Goal: Task Accomplishment & Management: Complete application form

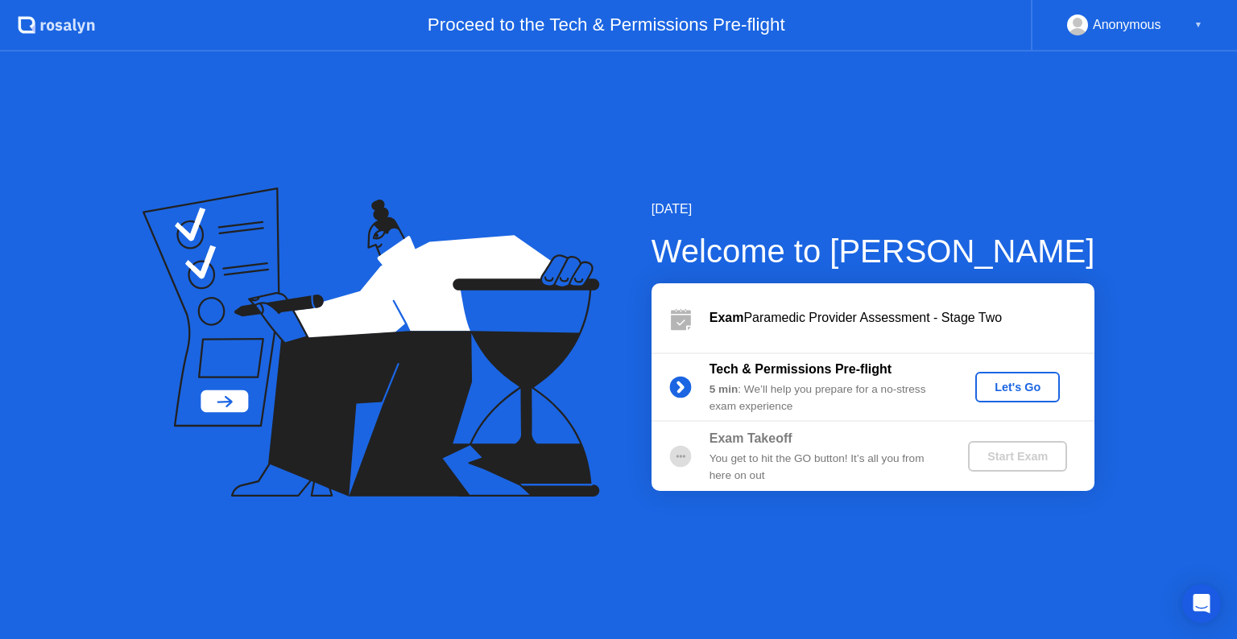
click at [1050, 381] on div "Let's Go" at bounding box center [1018, 387] width 72 height 13
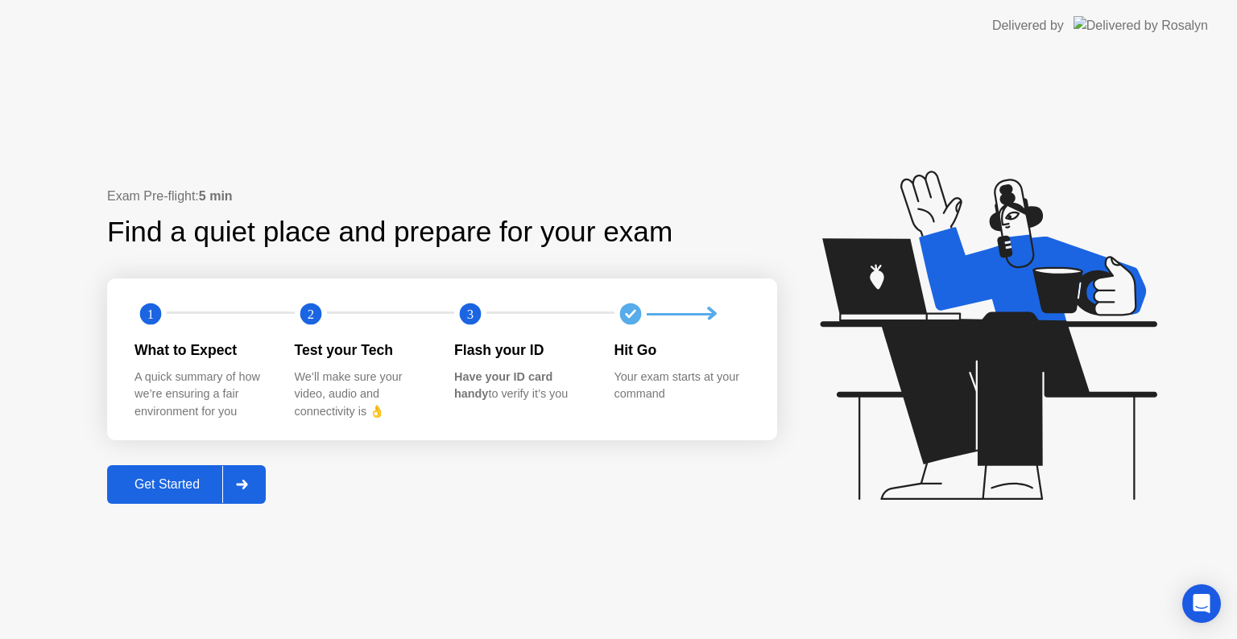
click at [205, 482] on div "Get Started" at bounding box center [167, 484] width 110 height 14
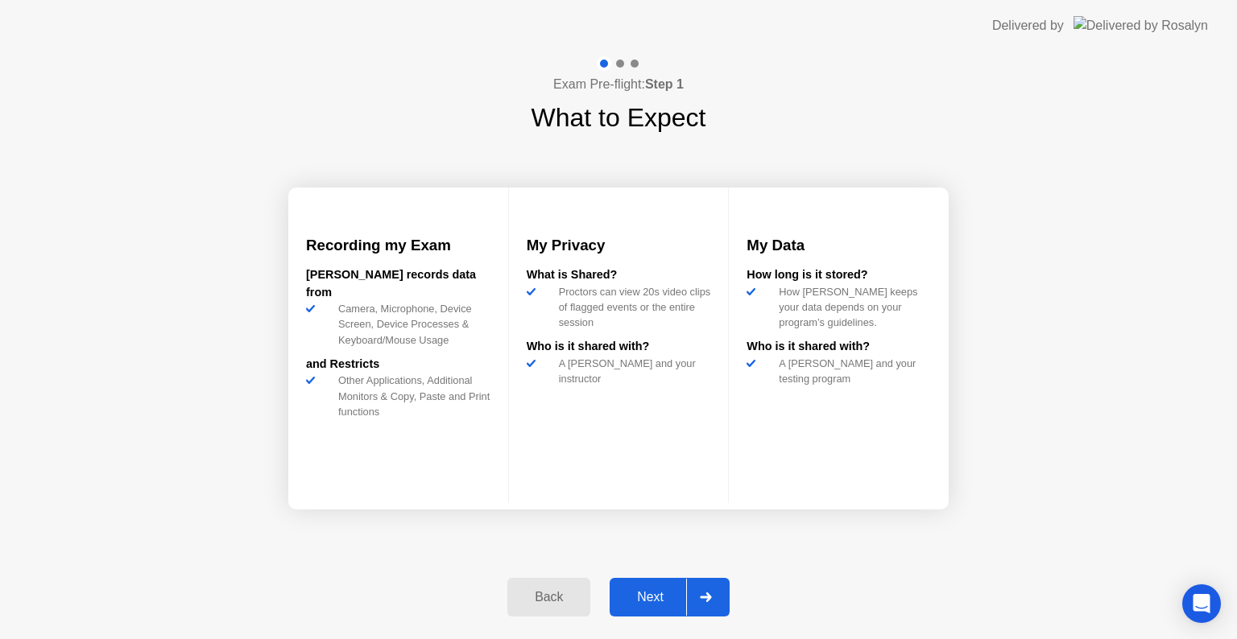
click at [658, 590] on div "Next" at bounding box center [650, 597] width 72 height 14
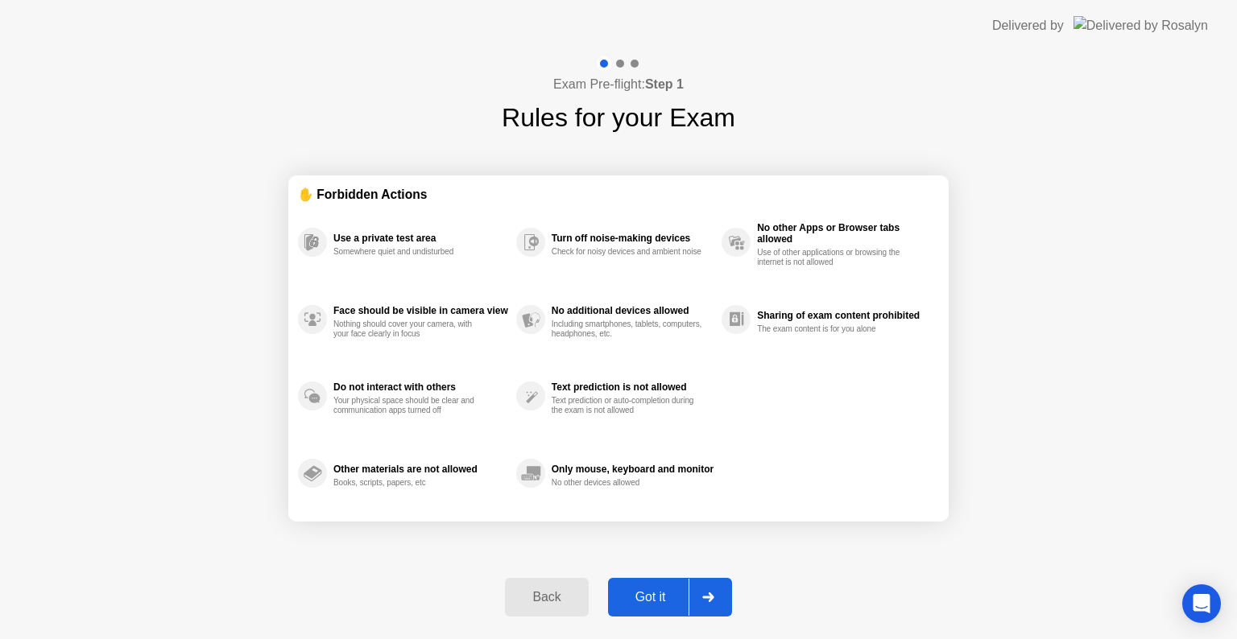
click at [659, 585] on button "Got it" at bounding box center [670, 597] width 124 height 39
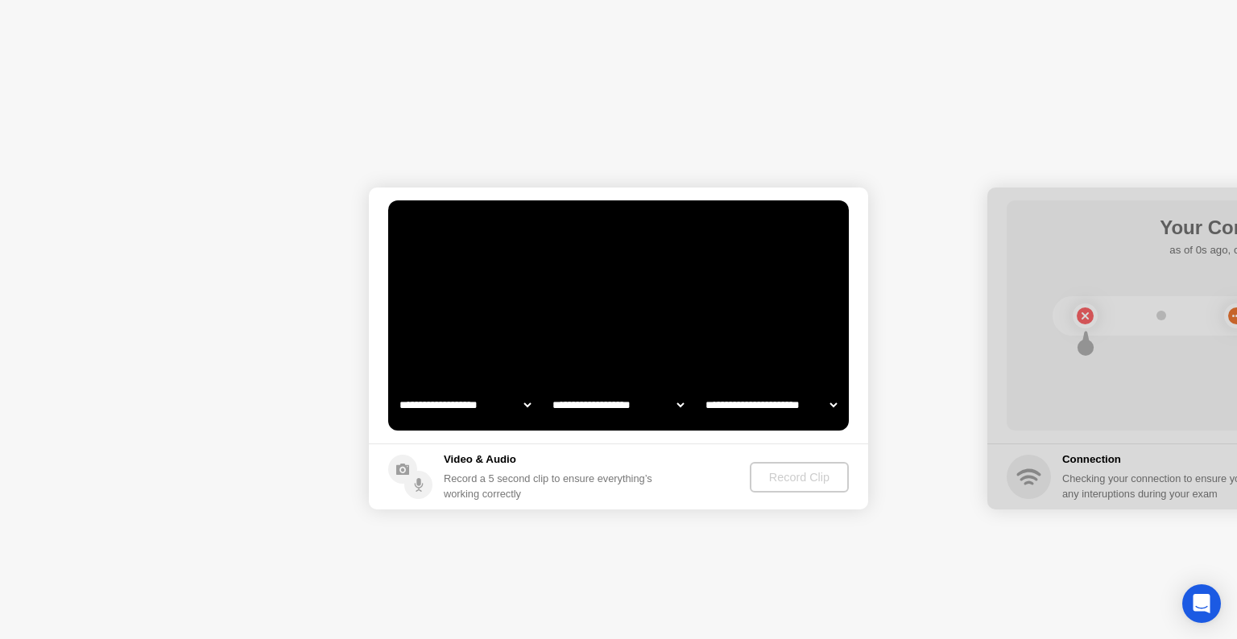
select select "**********"
select select "*******"
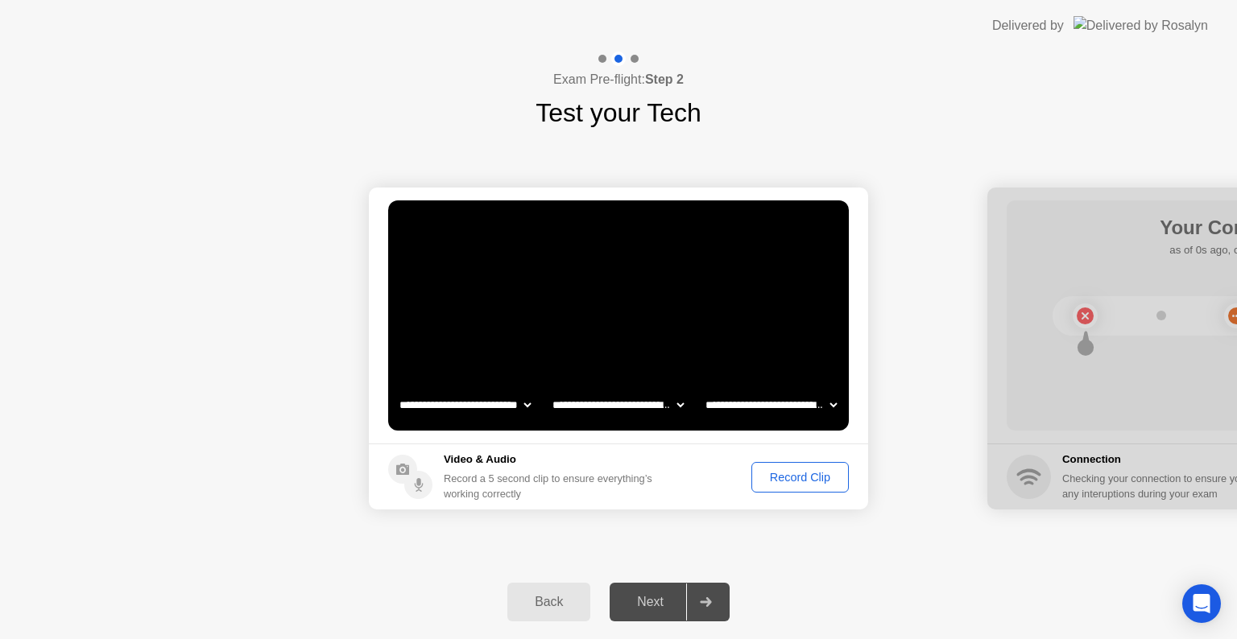
click at [770, 475] on div "Record Clip" at bounding box center [800, 477] width 86 height 13
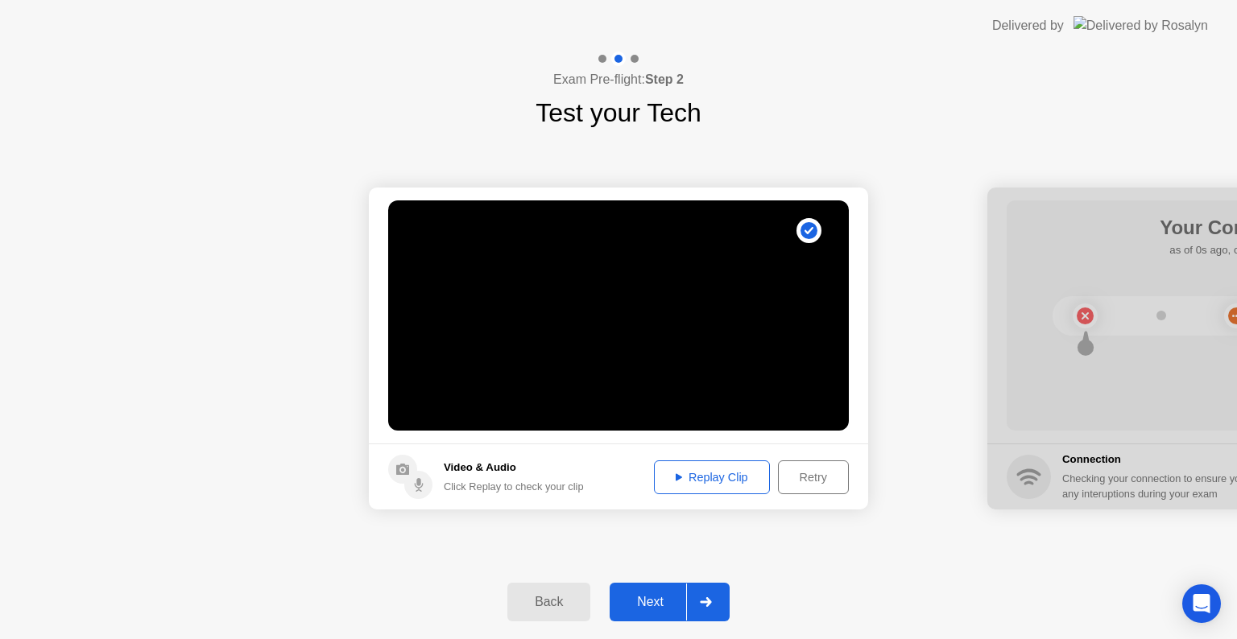
click at [651, 602] on div "Next" at bounding box center [650, 602] width 72 height 14
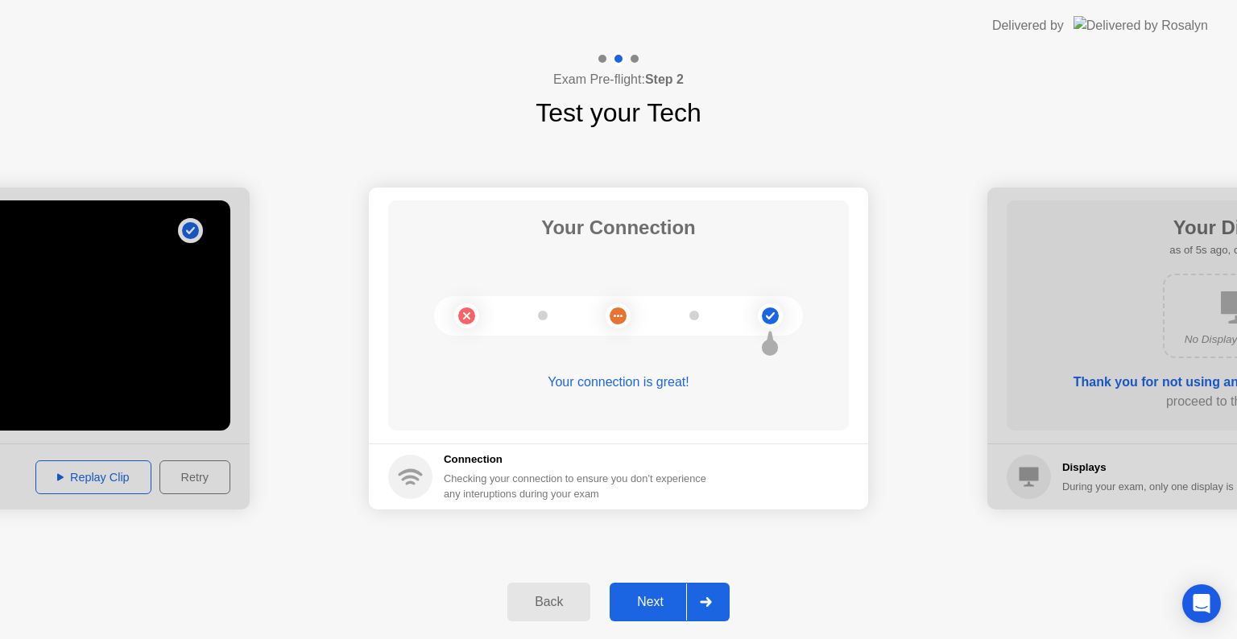
click at [662, 606] on div "Next" at bounding box center [650, 602] width 72 height 14
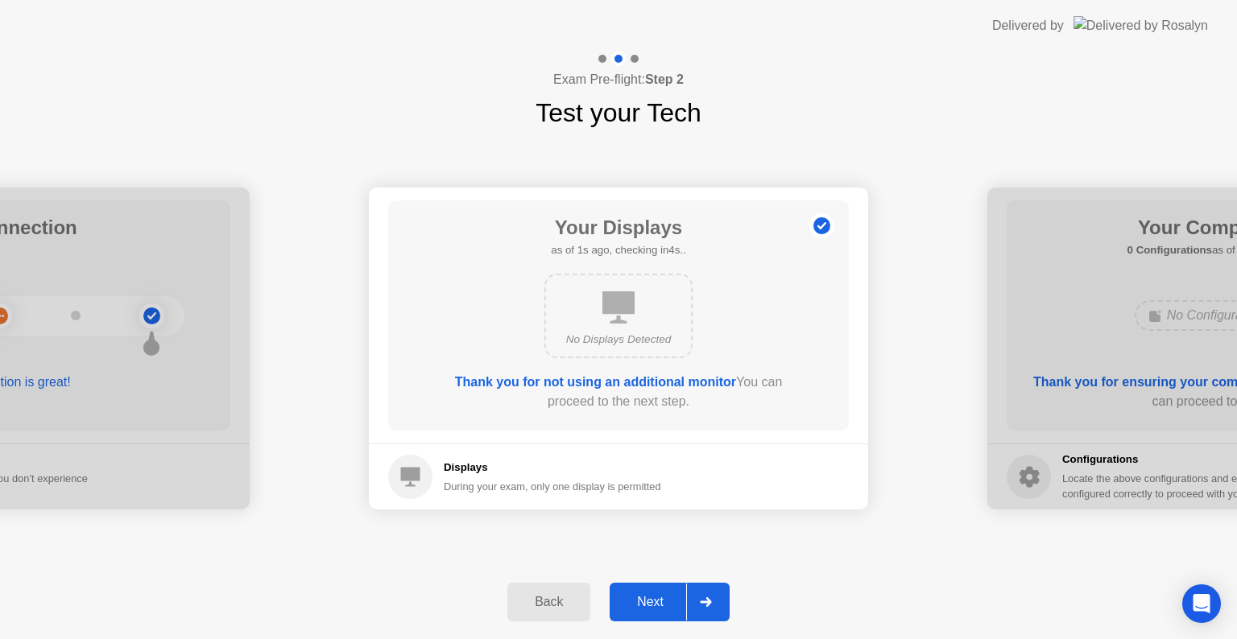
click at [647, 597] on div "Next" at bounding box center [650, 602] width 72 height 14
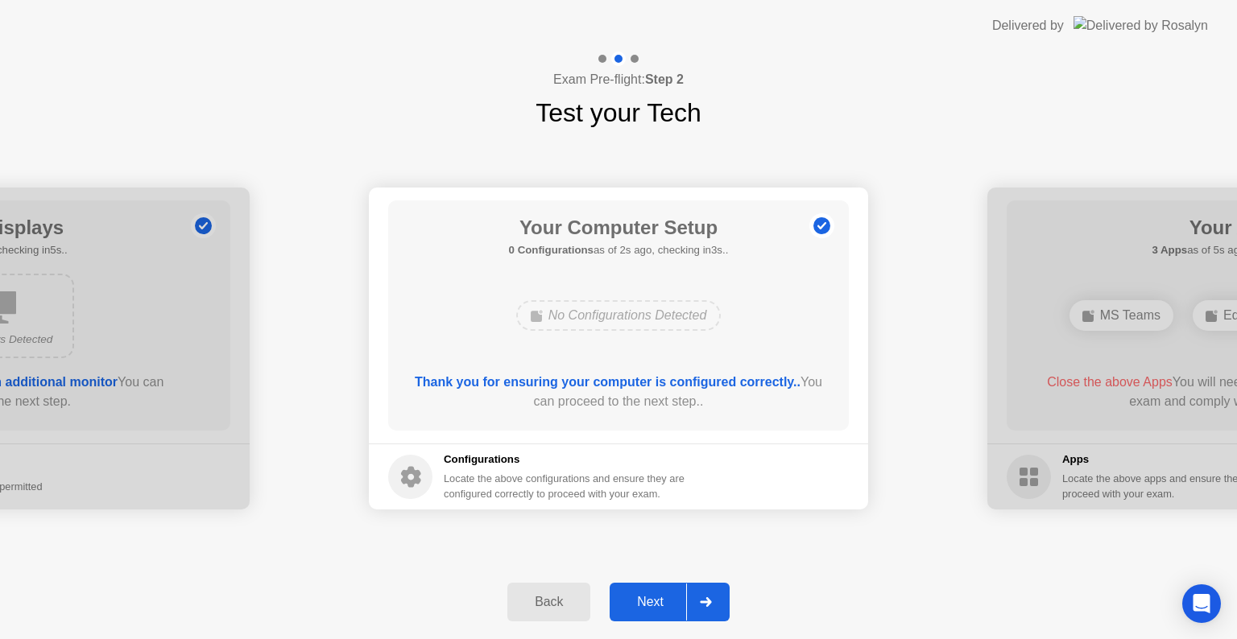
click at [647, 597] on div "Next" at bounding box center [650, 602] width 72 height 14
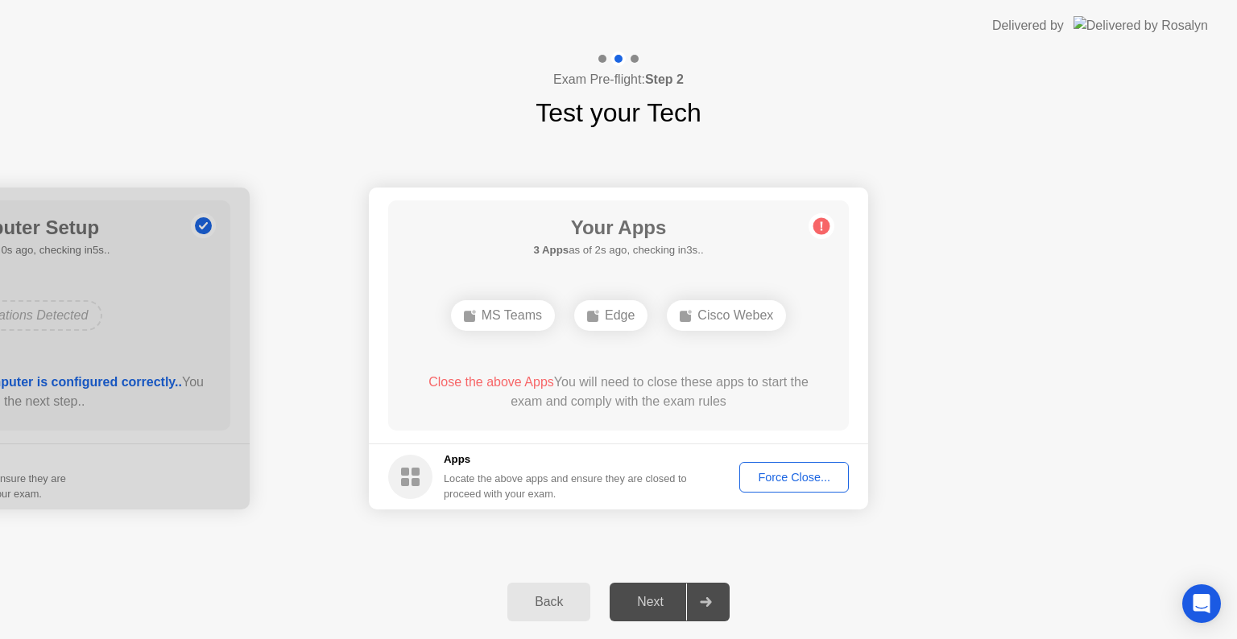
click at [647, 597] on div "Next" at bounding box center [650, 602] width 72 height 14
click at [759, 466] on button "Force Close..." at bounding box center [794, 477] width 110 height 31
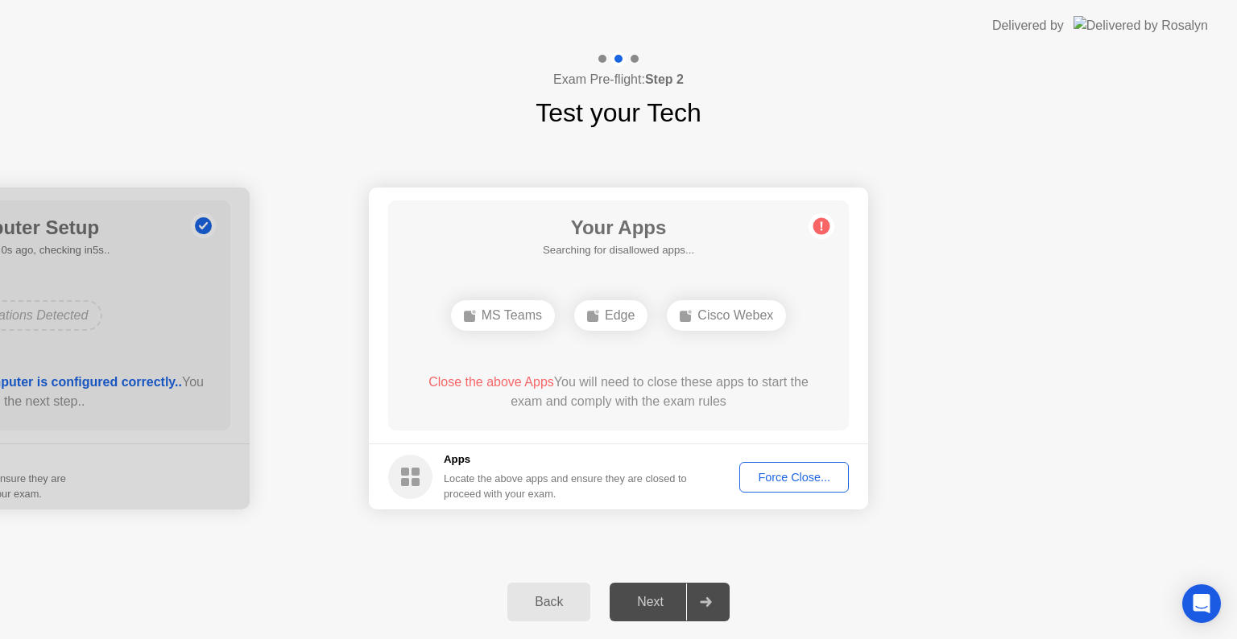
click at [659, 602] on div "Next" at bounding box center [650, 602] width 72 height 14
click at [628, 309] on div "Edge" at bounding box center [617, 315] width 73 height 31
click at [773, 471] on div "Force Close..." at bounding box center [794, 477] width 98 height 13
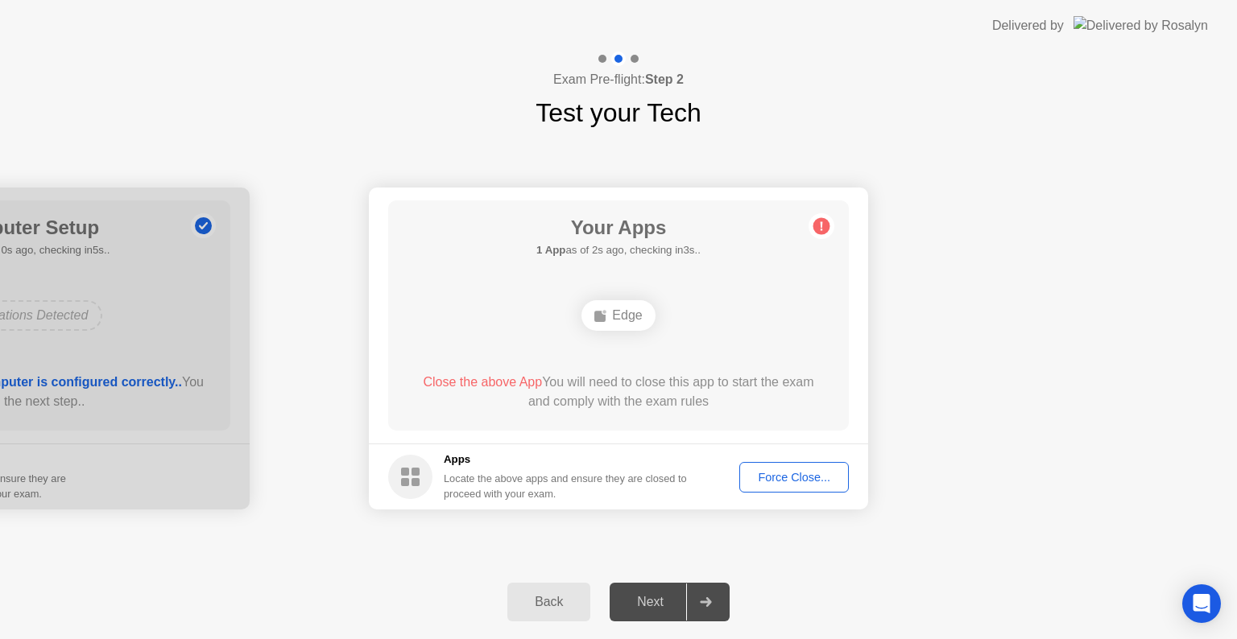
click at [650, 595] on div "Next" at bounding box center [650, 602] width 72 height 14
click at [613, 310] on div "Edge" at bounding box center [617, 315] width 73 height 31
click at [670, 595] on div "Next" at bounding box center [650, 602] width 72 height 14
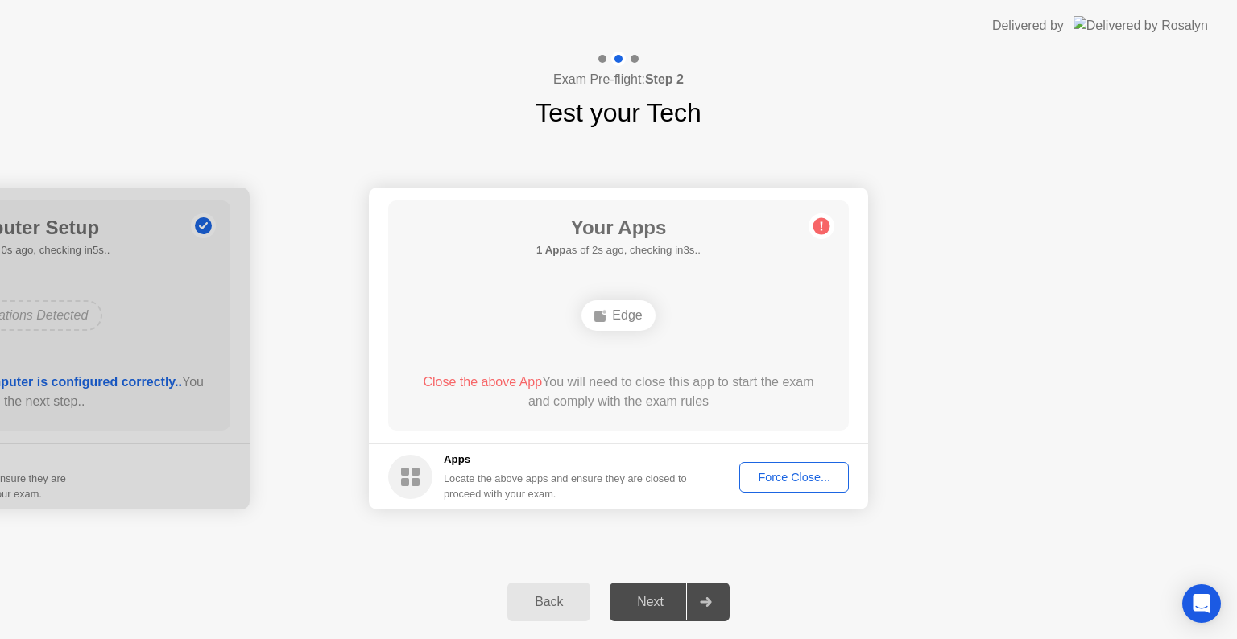
click at [670, 595] on div "Next" at bounding box center [650, 602] width 72 height 14
click at [632, 313] on div "Edge" at bounding box center [617, 315] width 73 height 31
click at [796, 473] on div "Force Close..." at bounding box center [794, 477] width 98 height 13
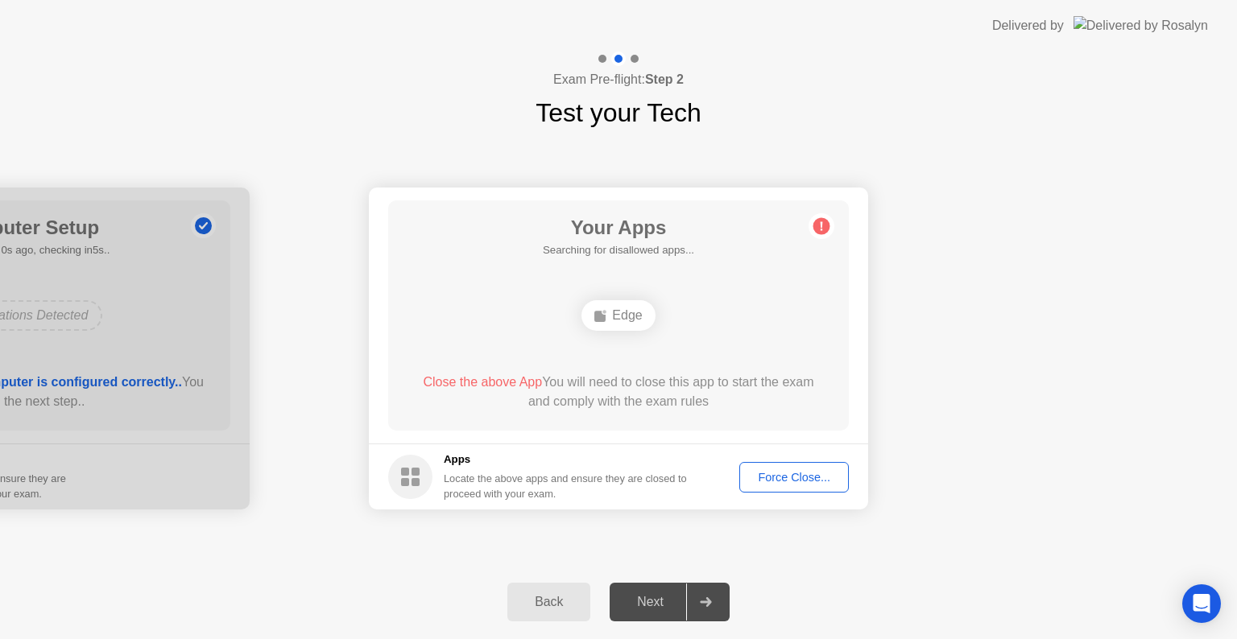
click at [569, 601] on div "Back" at bounding box center [548, 602] width 73 height 14
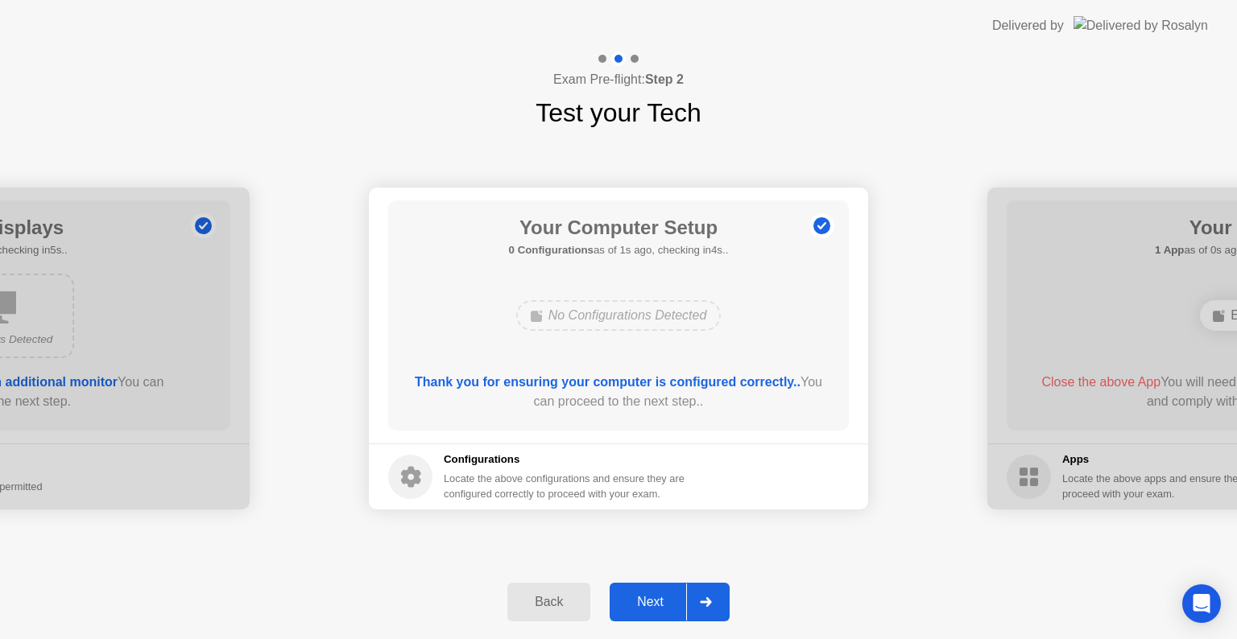
click at [659, 601] on div "Next" at bounding box center [650, 602] width 72 height 14
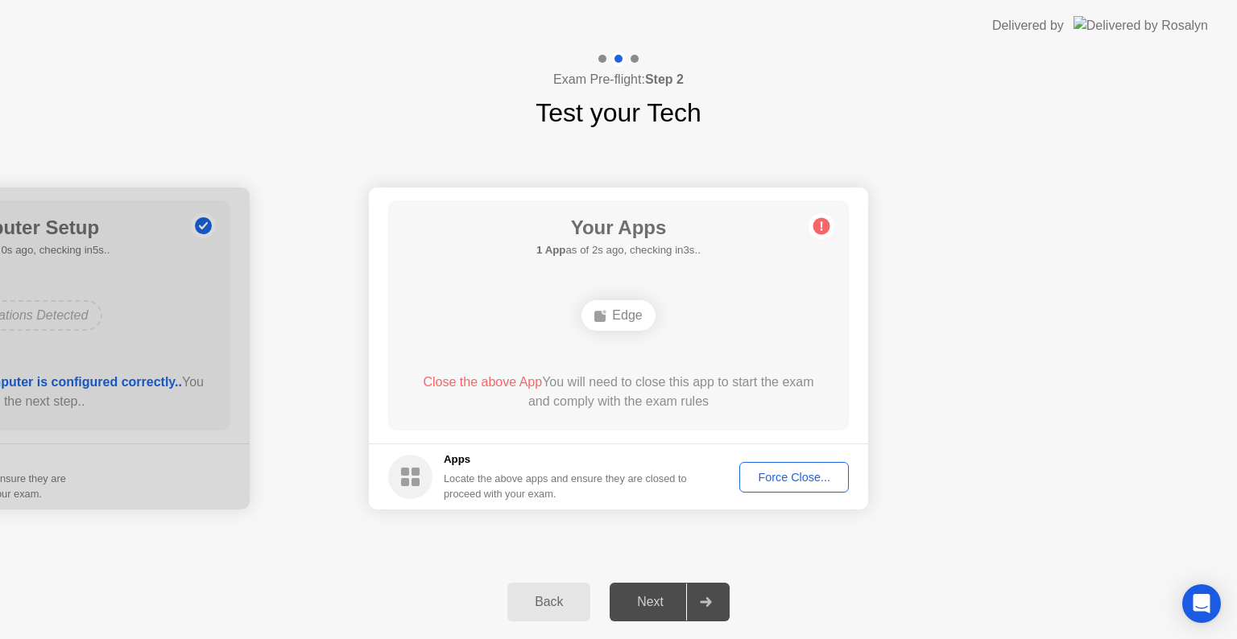
click at [1163, 126] on div "Exam Pre-flight: Step 2 Test your Tech" at bounding box center [618, 92] width 1237 height 81
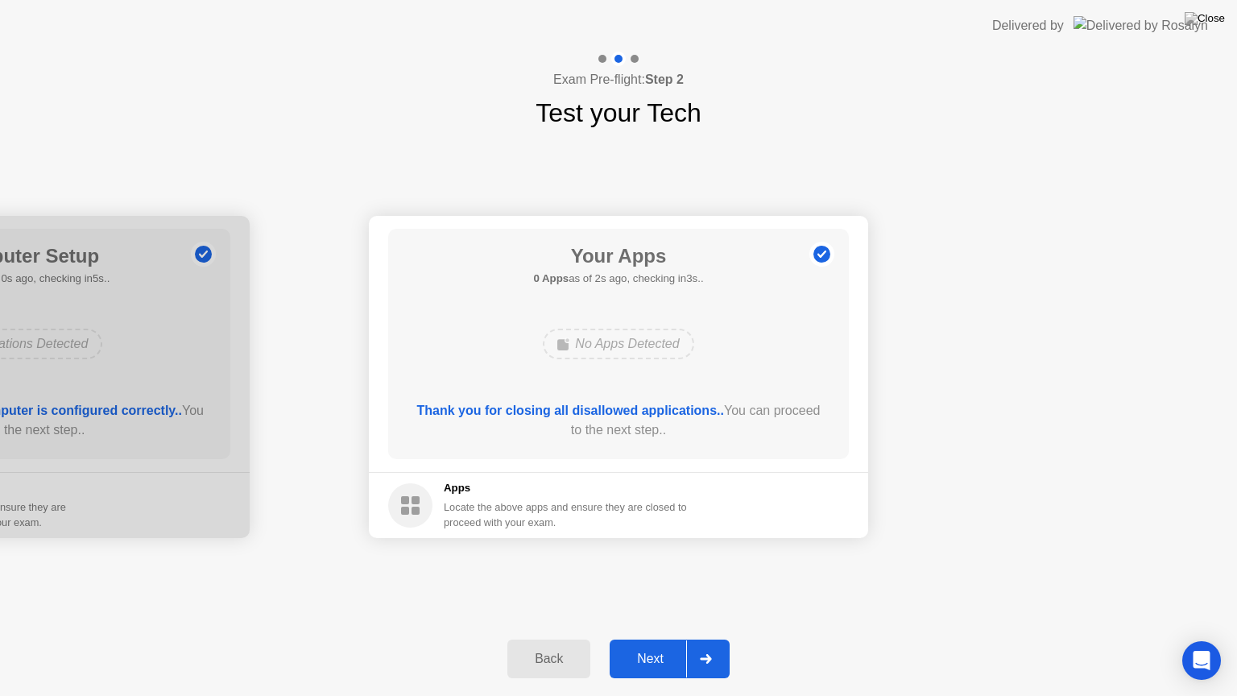
click at [671, 639] on div "Next" at bounding box center [650, 658] width 72 height 14
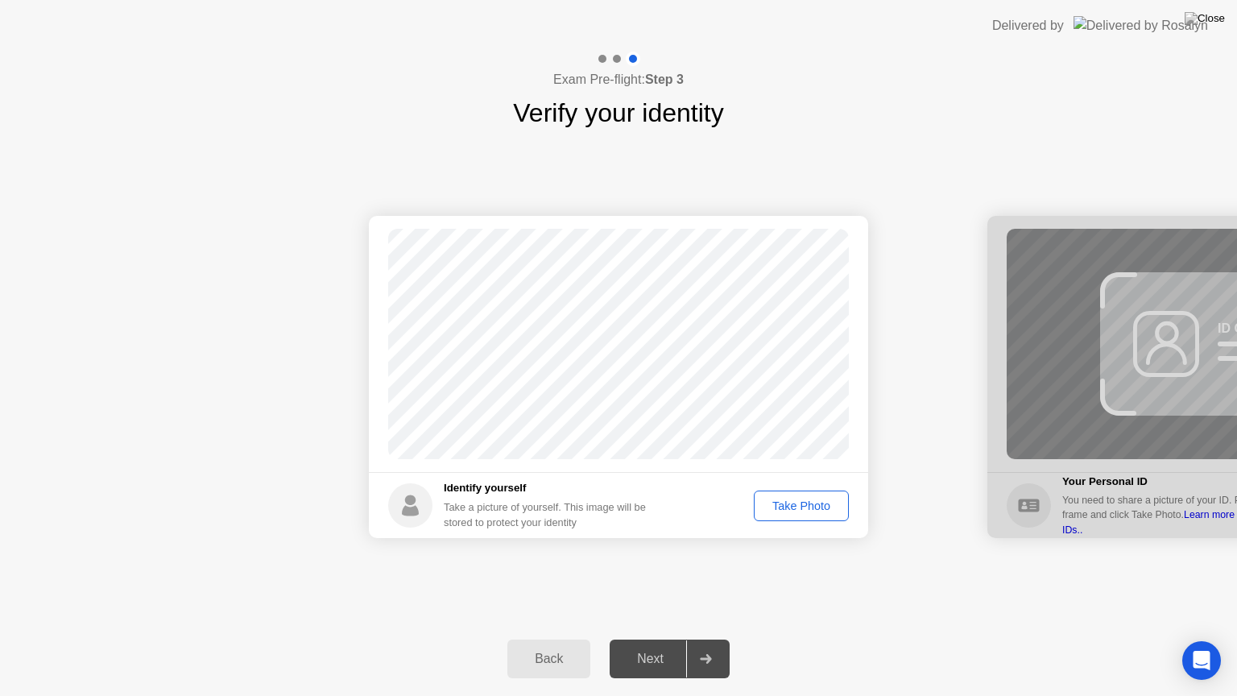
click at [804, 507] on div "Take Photo" at bounding box center [801, 505] width 84 height 13
click at [653, 639] on div "Next" at bounding box center [650, 658] width 72 height 14
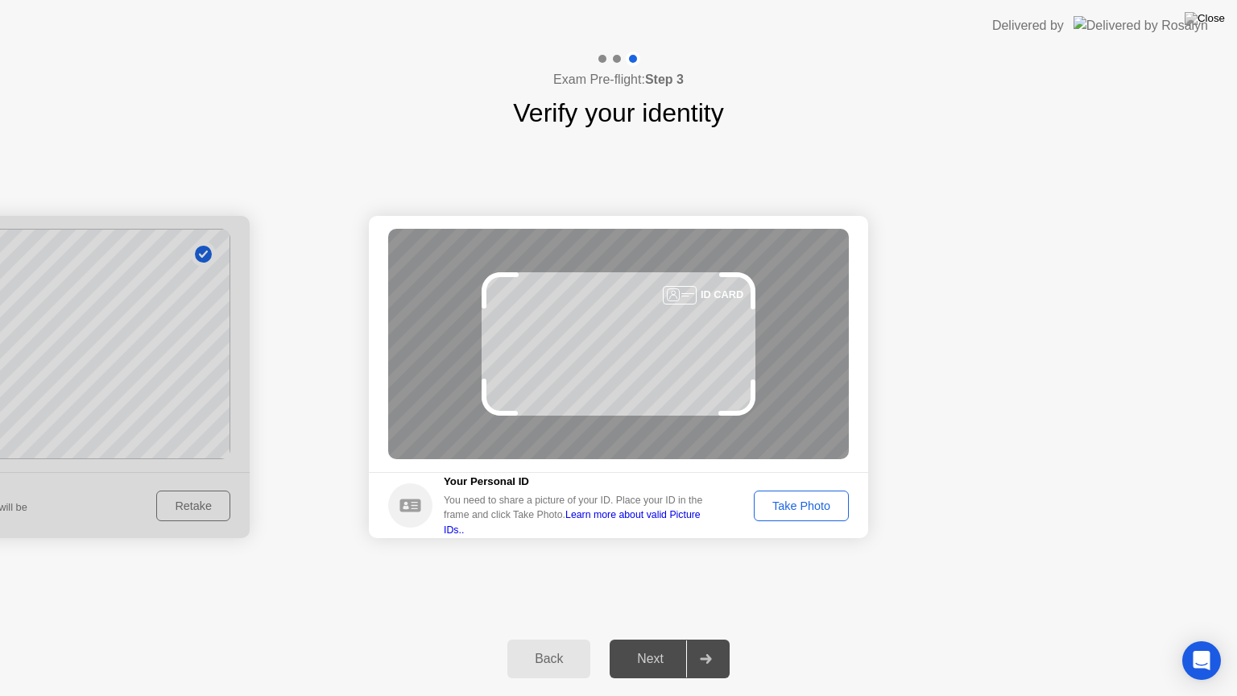
click at [792, 506] on div "Take Photo" at bounding box center [801, 505] width 84 height 13
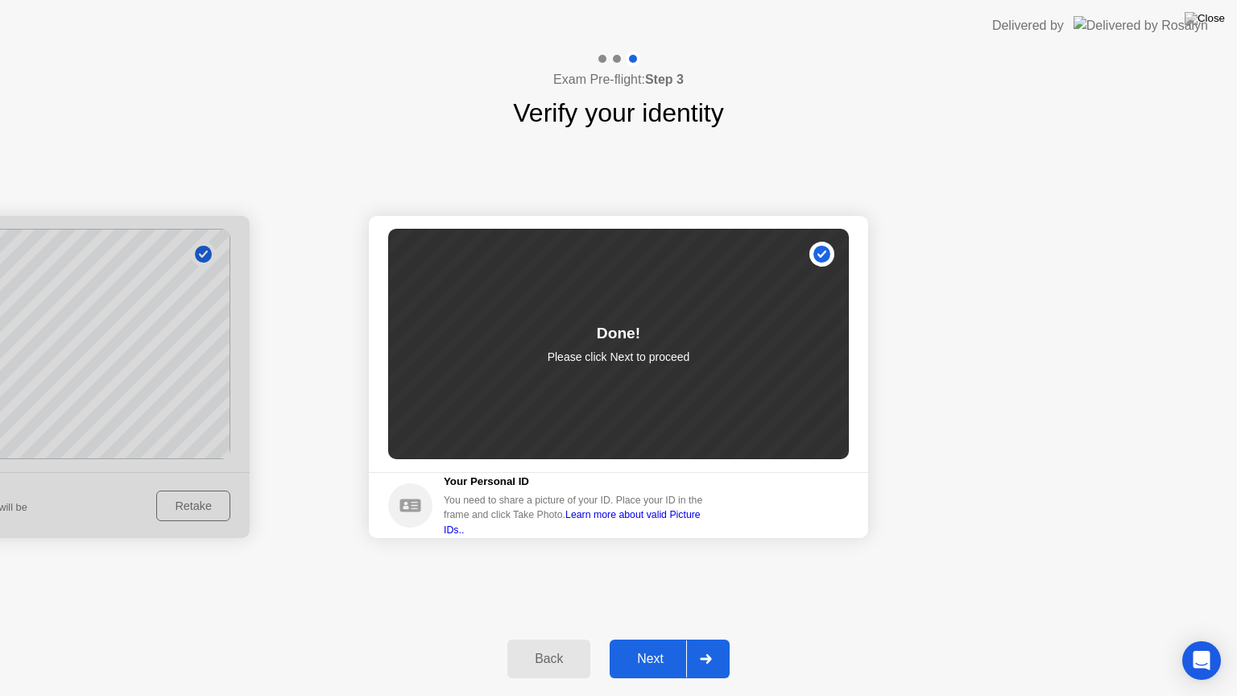
click at [638, 639] on div "Next" at bounding box center [650, 658] width 72 height 14
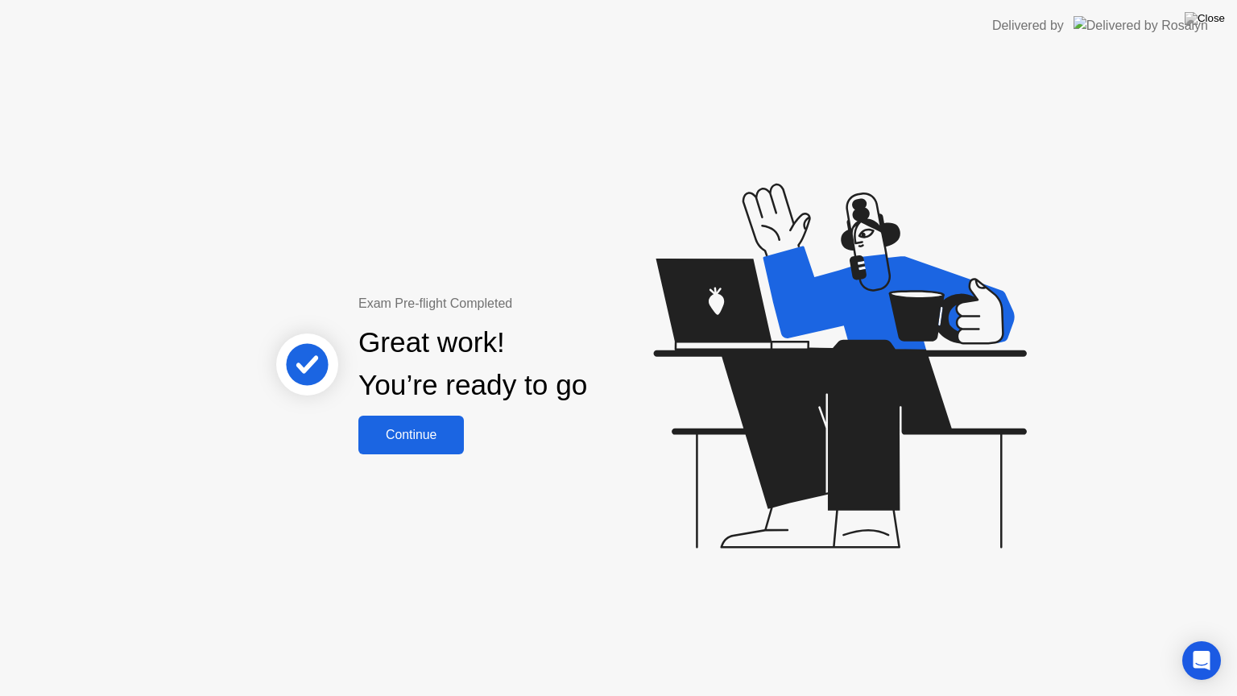
click at [415, 428] on div "Continue" at bounding box center [411, 435] width 96 height 14
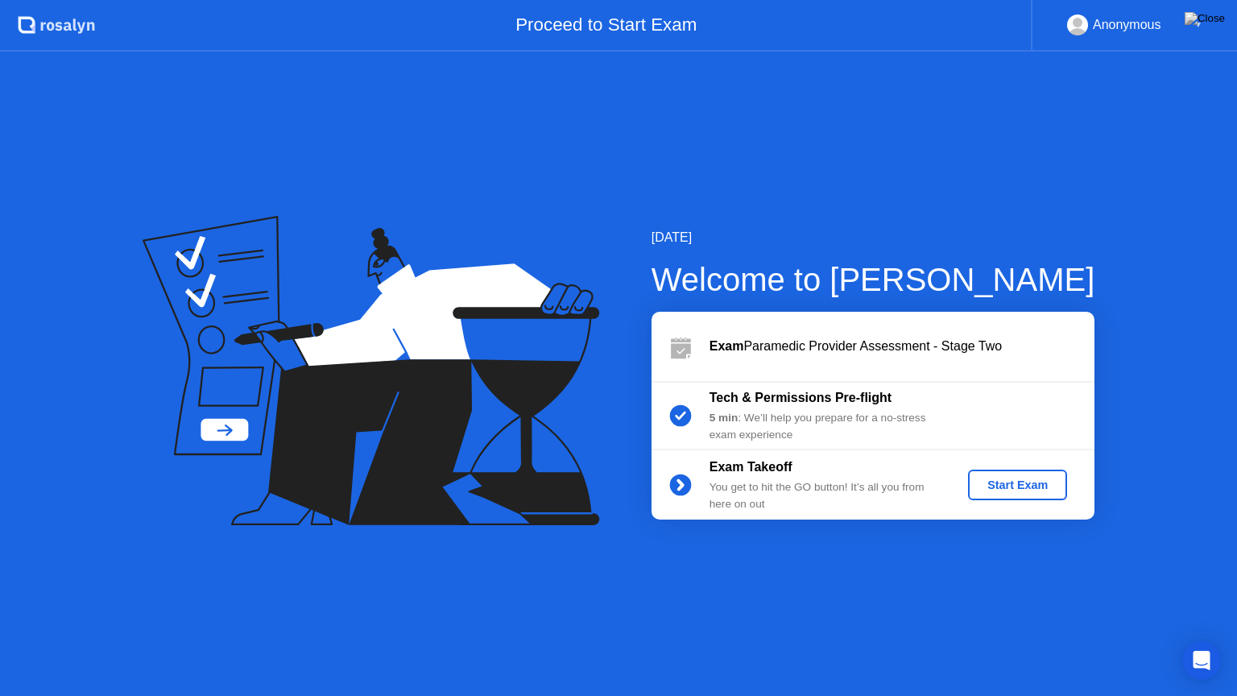
click at [990, 491] on div "Start Exam" at bounding box center [1017, 484] width 86 height 13
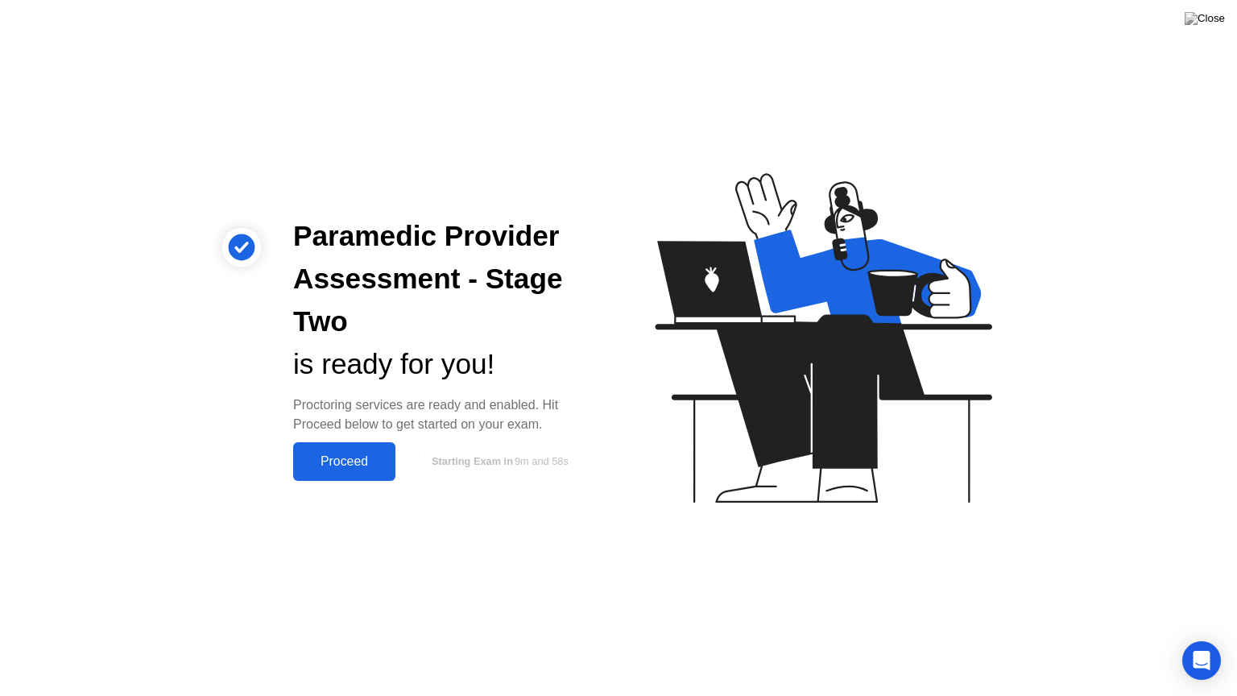
click at [315, 464] on div "Proceed" at bounding box center [344, 461] width 93 height 14
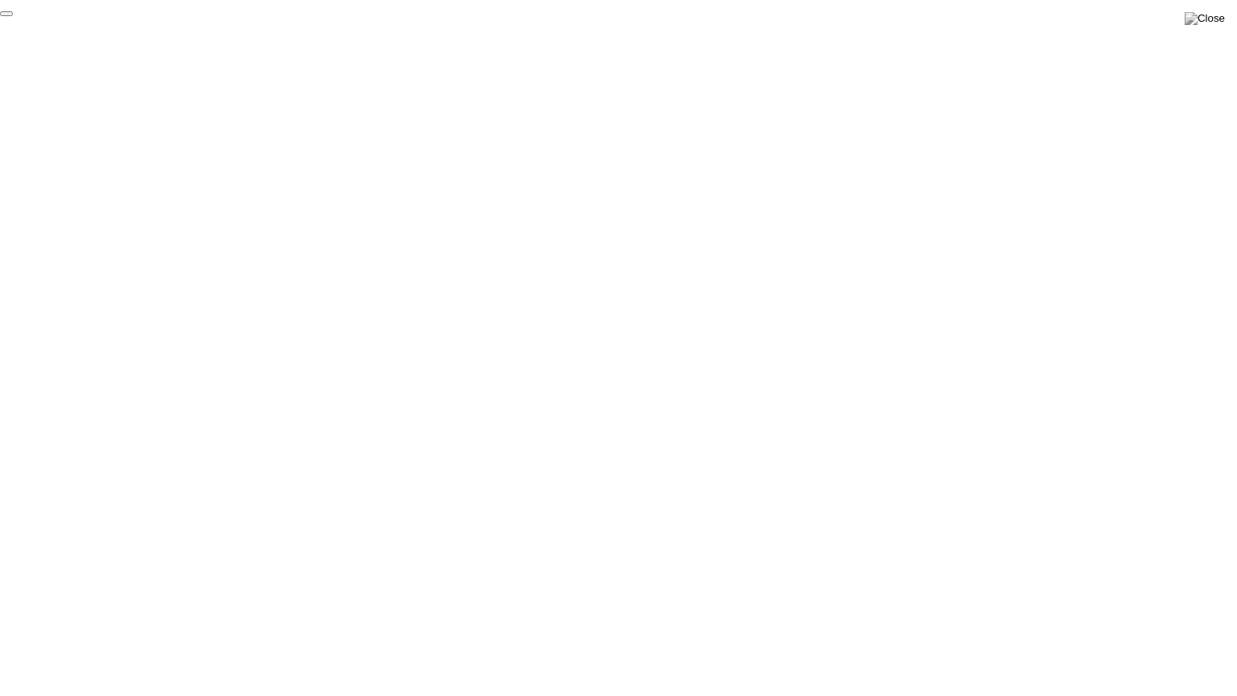
click div "End Proctoring Session"
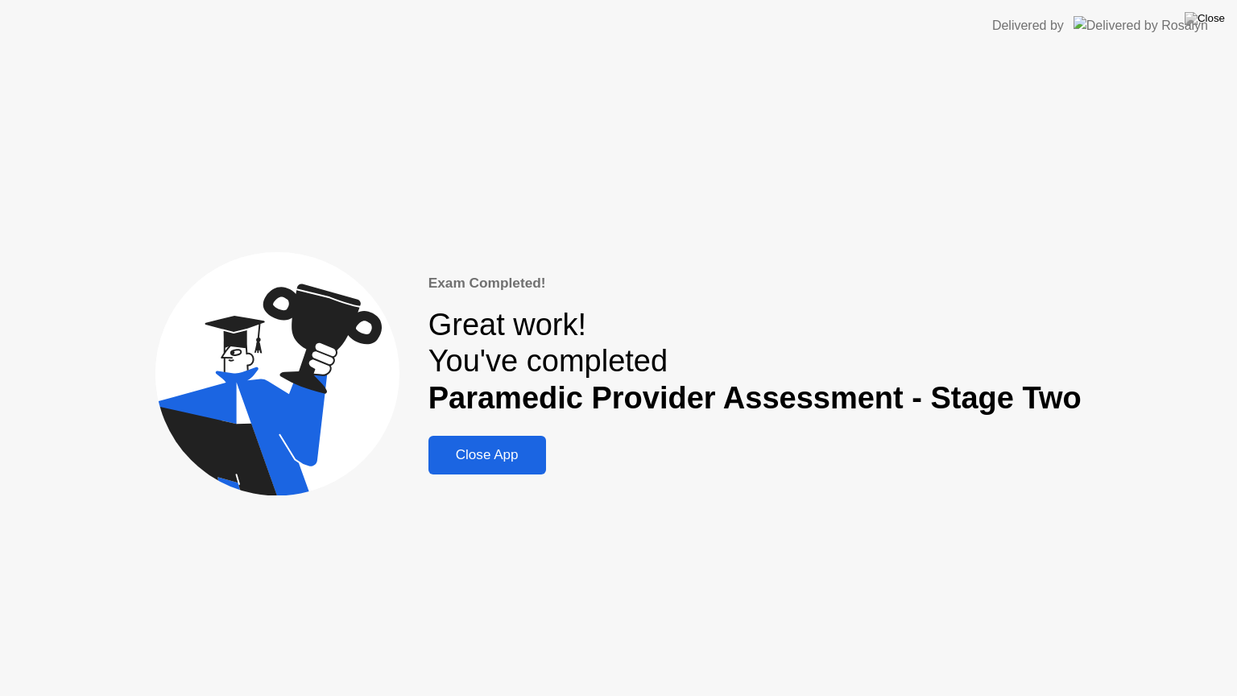
click at [522, 459] on div "Close App" at bounding box center [487, 455] width 108 height 16
